Goal: Task Accomplishment & Management: Manage account settings

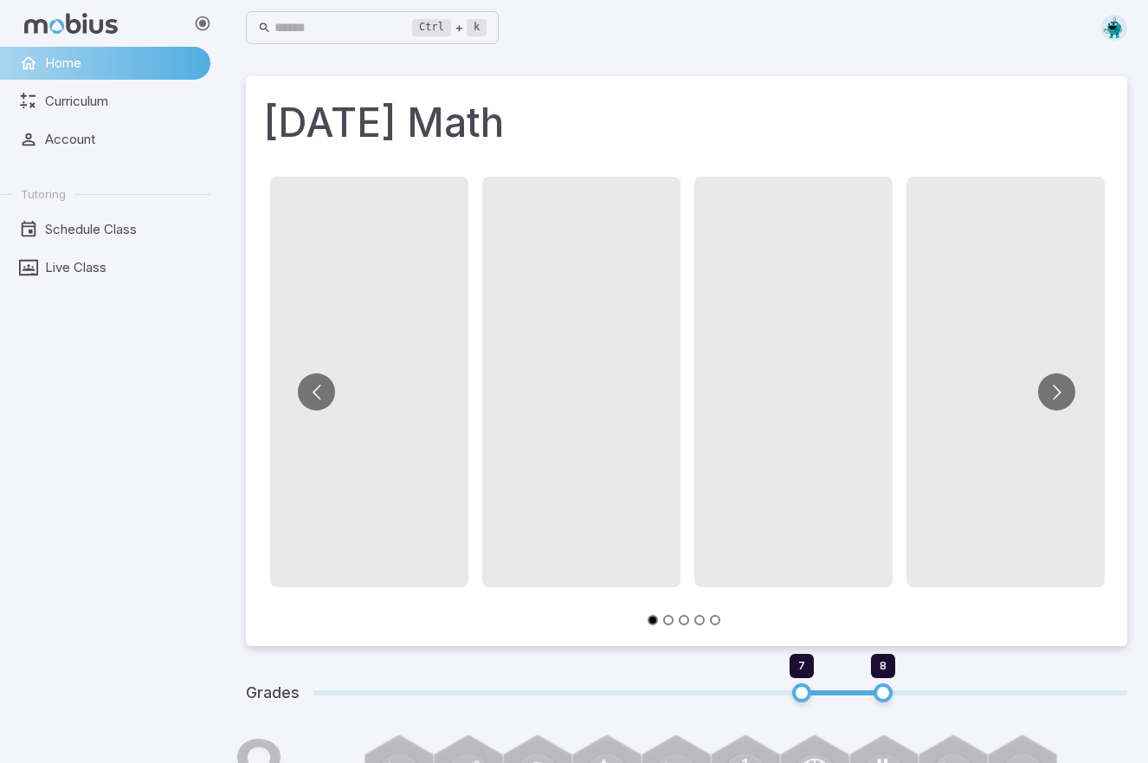
click at [59, 248] on ul "Tutoring Schedule Class Live Class" at bounding box center [105, 232] width 210 height 104
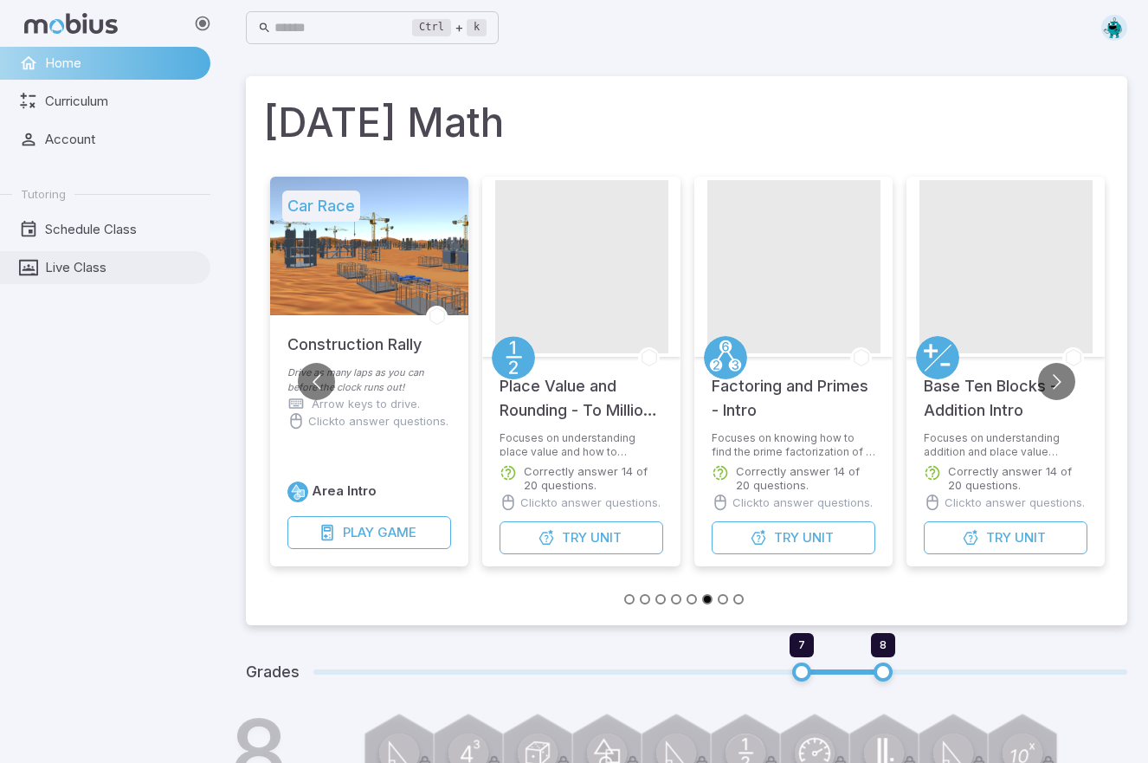
click at [61, 262] on span "Live Class" at bounding box center [121, 267] width 153 height 19
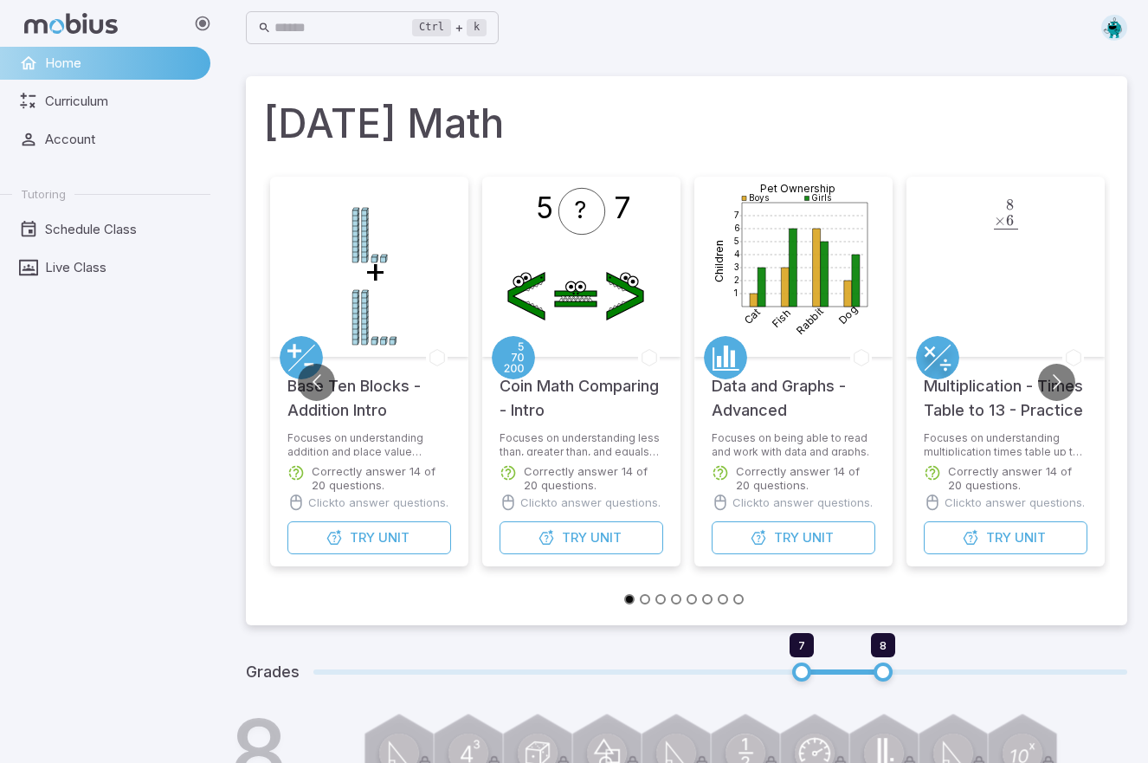
click at [1120, 28] on img at bounding box center [1114, 28] width 26 height 26
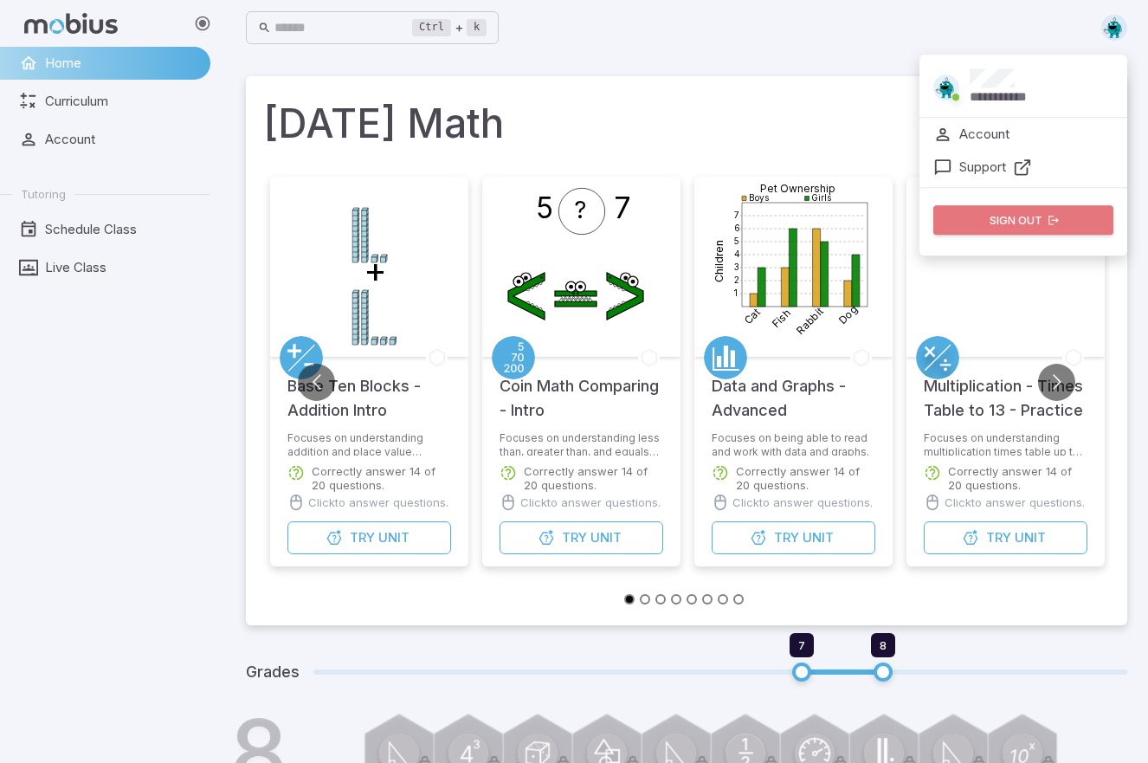
click at [1012, 222] on button "Sign out" at bounding box center [1023, 219] width 180 height 29
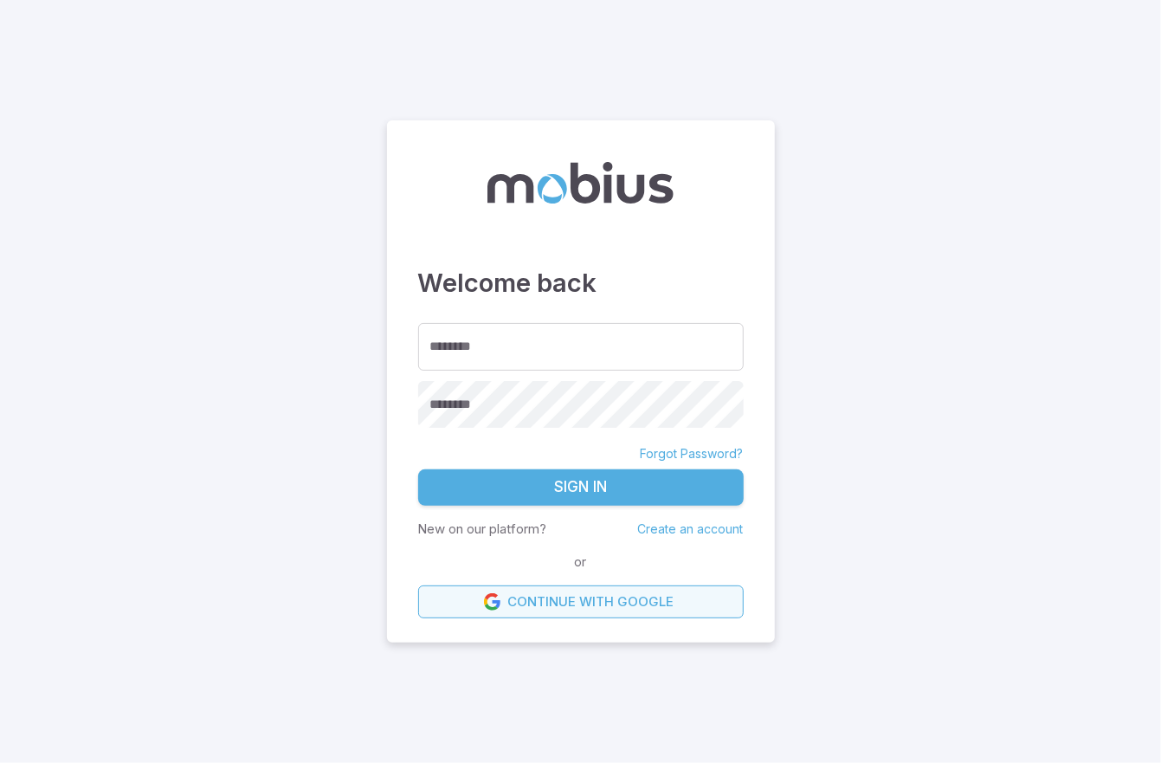
click at [549, 603] on link "Continue with Google" at bounding box center [581, 601] width 326 height 33
